Goal: Transaction & Acquisition: Purchase product/service

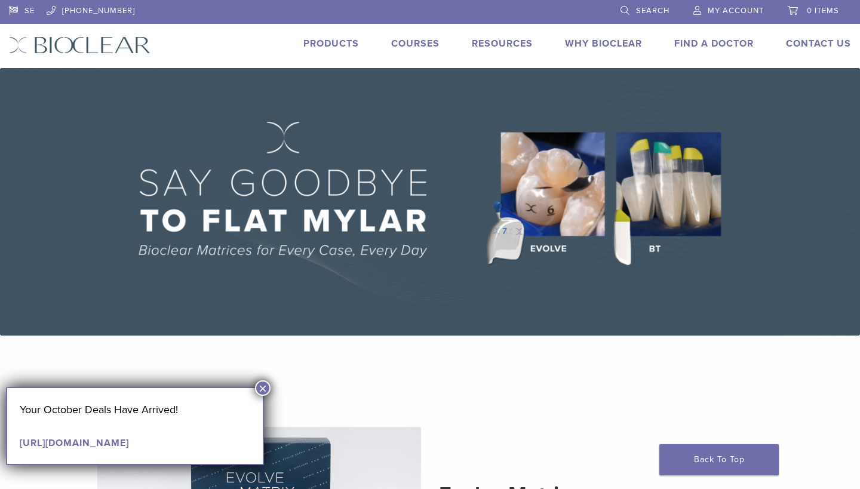
click at [338, 45] on link "Products" at bounding box center [331, 44] width 56 height 12
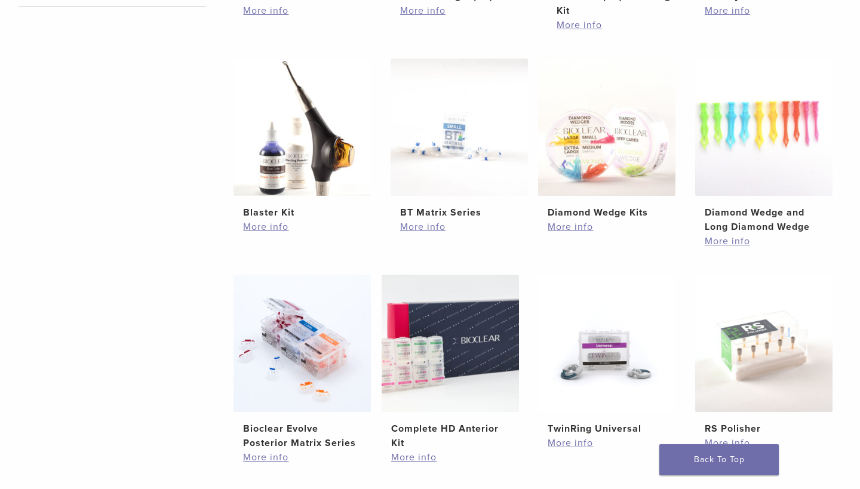
scroll to position [643, 0]
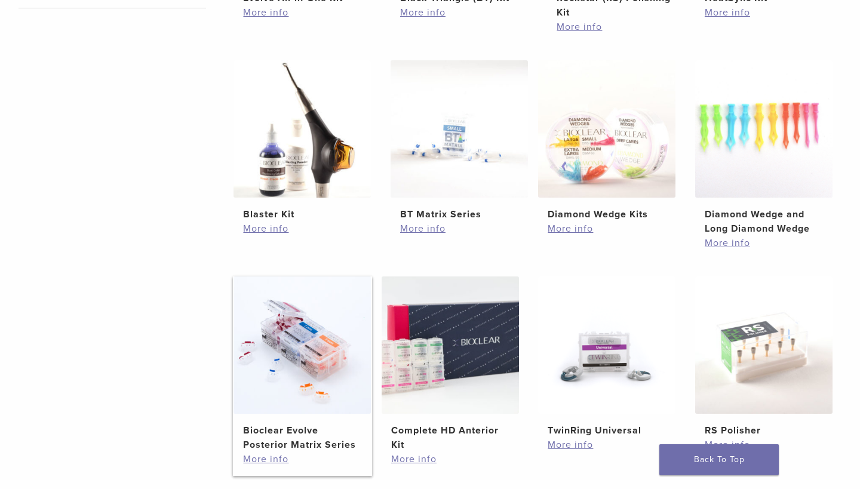
click at [306, 334] on img at bounding box center [301, 344] width 137 height 137
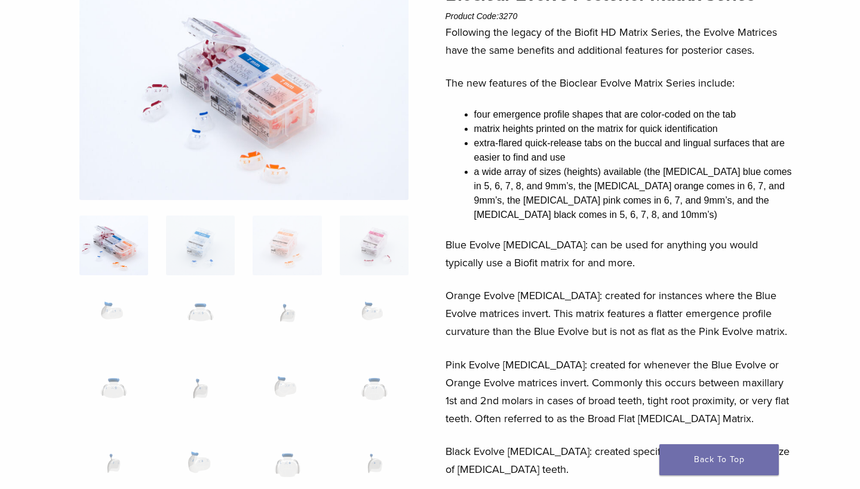
scroll to position [129, 0]
click at [221, 300] on img at bounding box center [200, 320] width 69 height 60
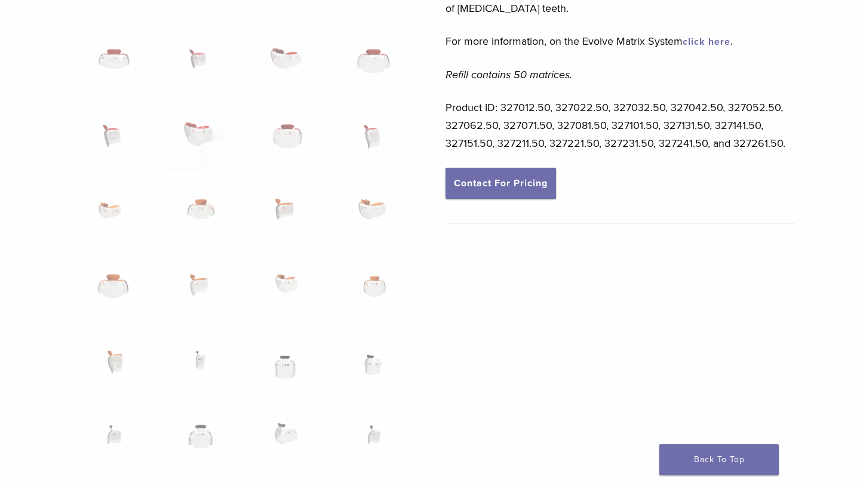
scroll to position [621, 0]
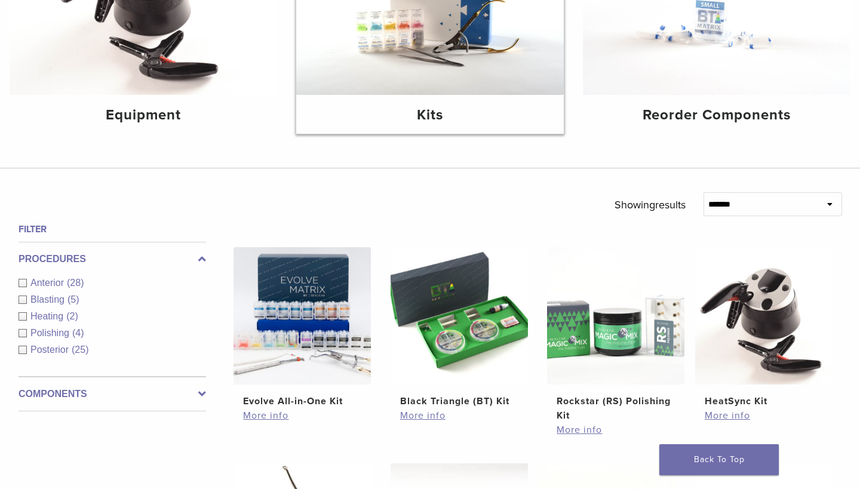
scroll to position [242, 0]
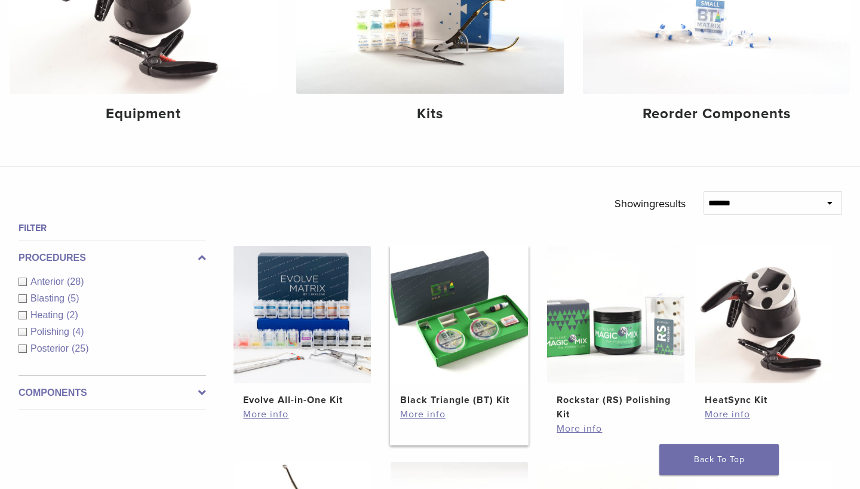
click at [497, 342] on img at bounding box center [458, 314] width 137 height 137
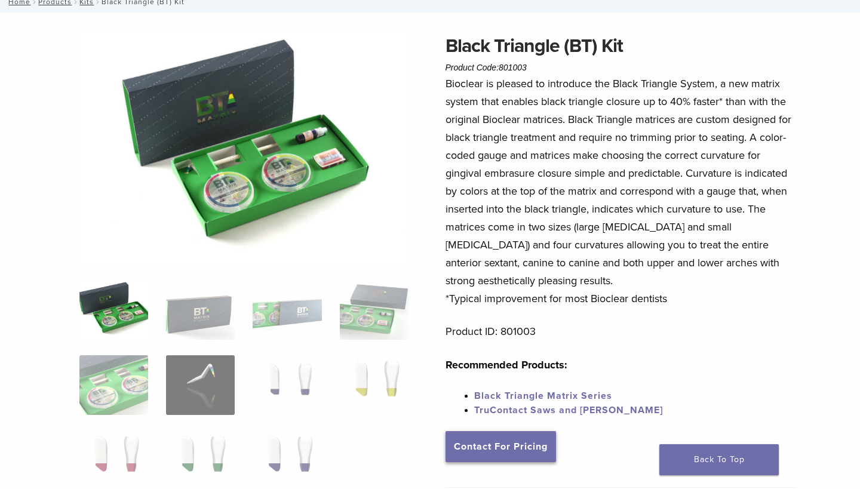
scroll to position [76, 0]
